Goal: Find specific page/section: Find specific page/section

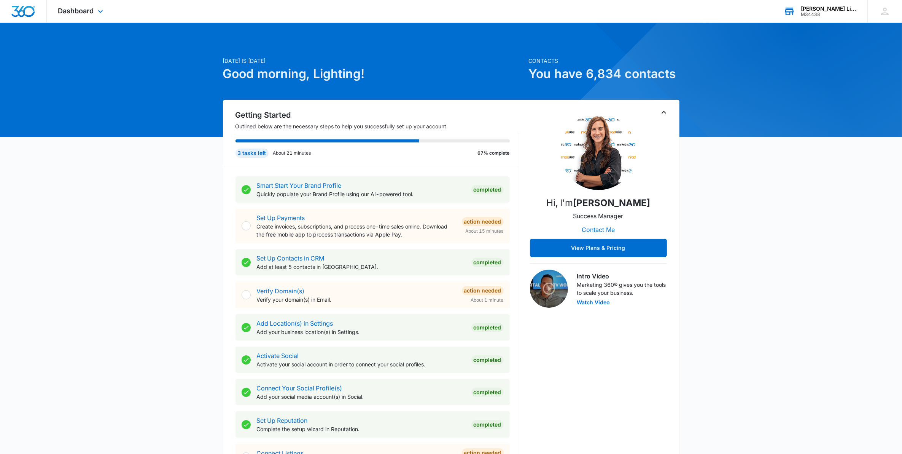
click at [820, 10] on div "[PERSON_NAME] Lighting" at bounding box center [829, 9] width 56 height 6
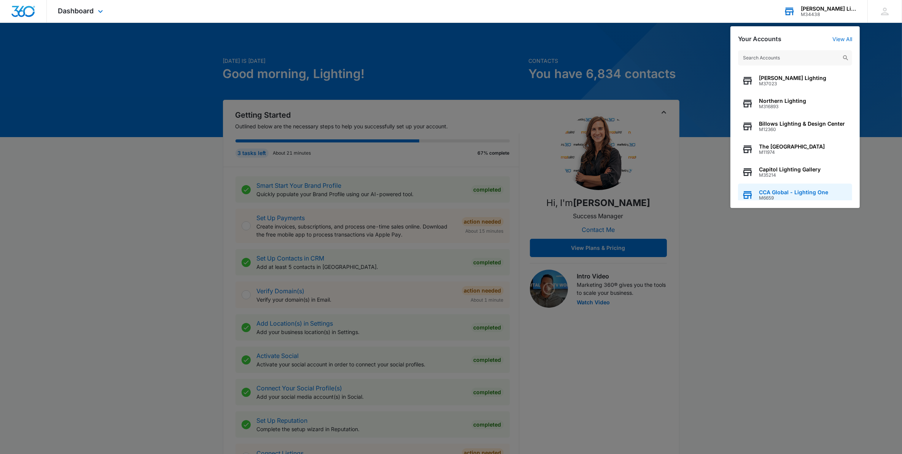
click at [812, 192] on span "CCA Global - Lighting One" at bounding box center [793, 192] width 69 height 6
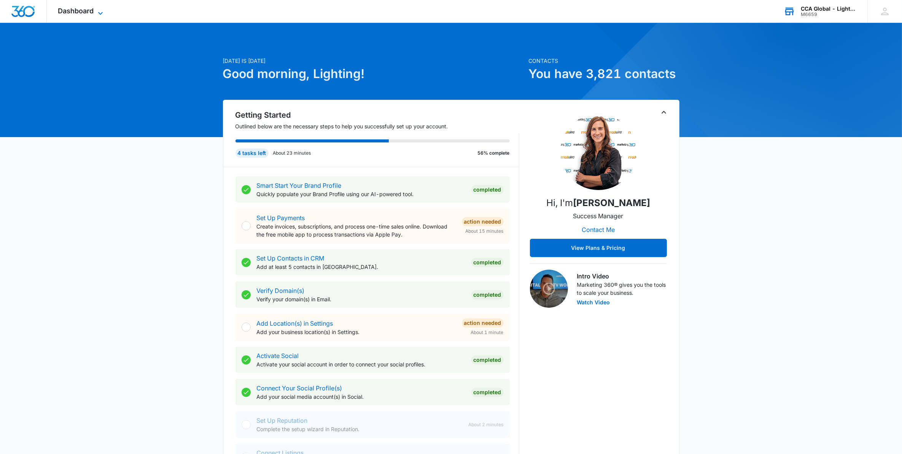
click at [88, 8] on span "Dashboard" at bounding box center [76, 11] width 36 height 8
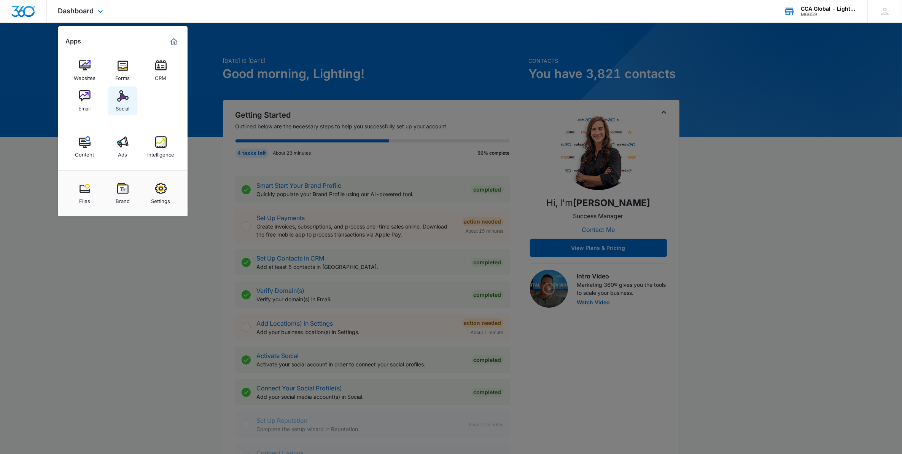
click at [122, 98] on img at bounding box center [122, 95] width 11 height 11
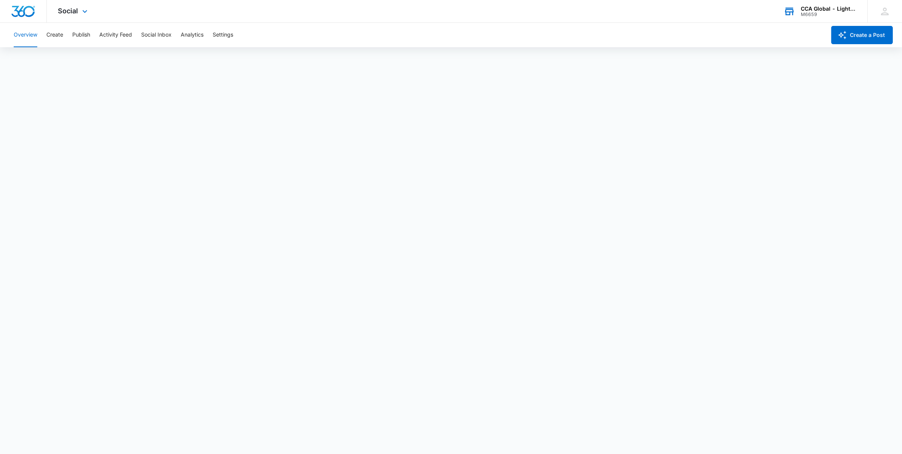
scroll to position [2, 0]
